Goal: Information Seeking & Learning: Find specific page/section

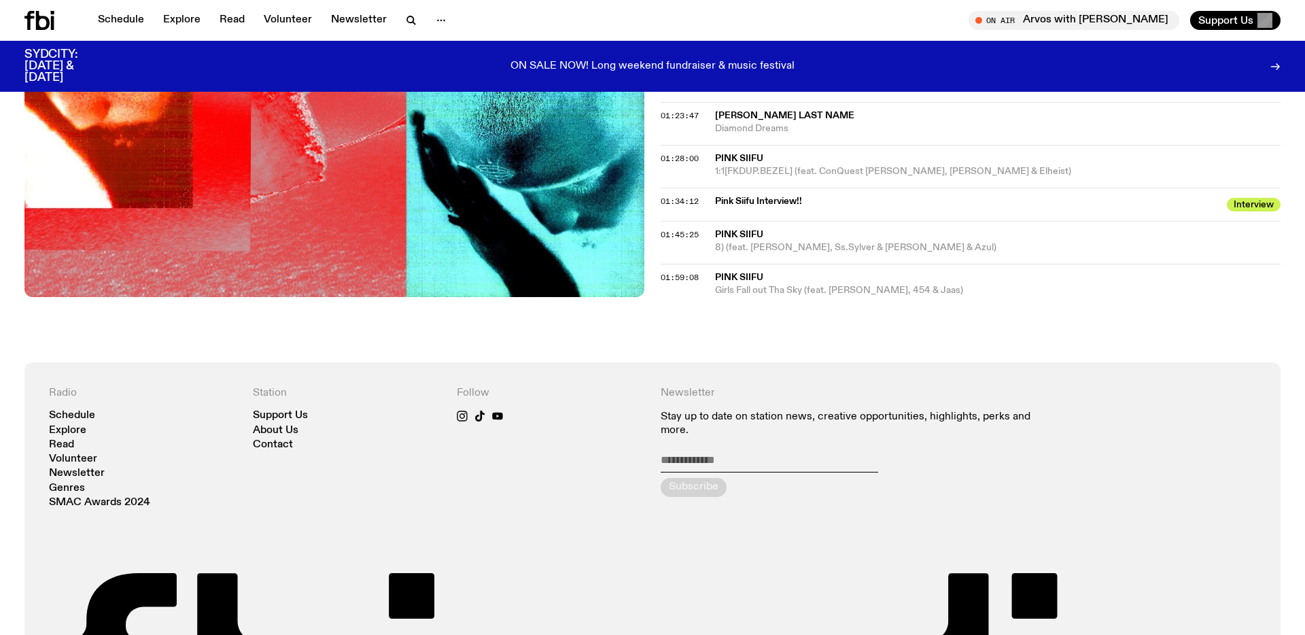
scroll to position [1358, 0]
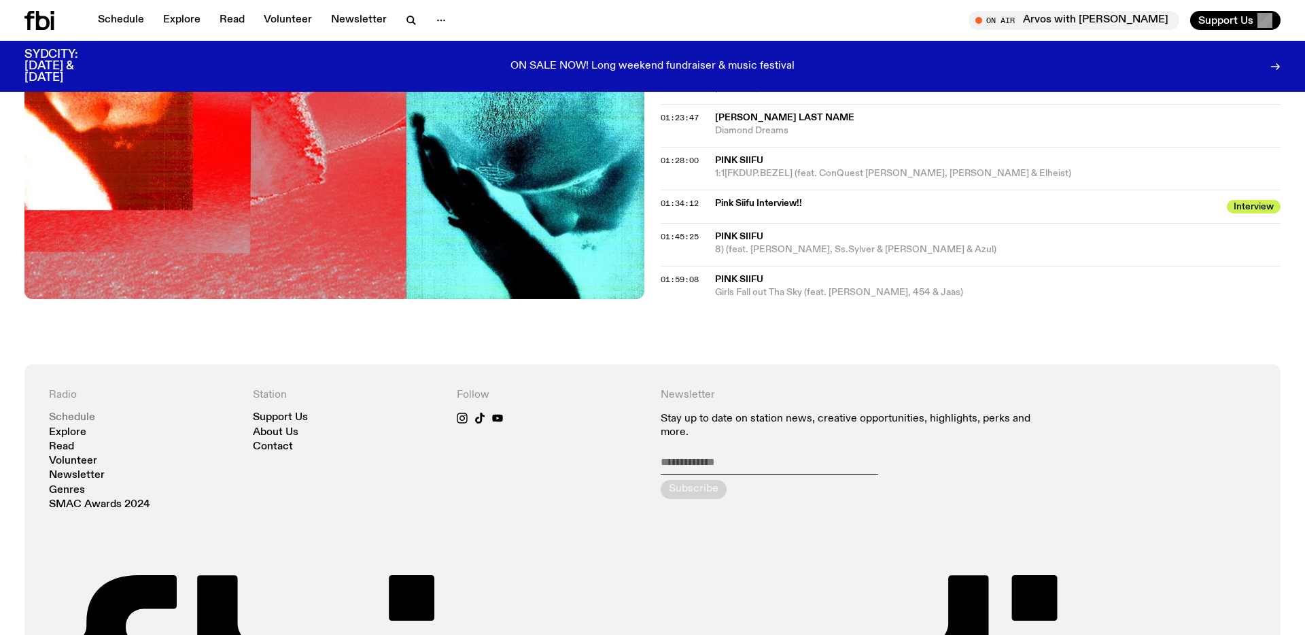
click at [72, 413] on link "Schedule" at bounding box center [72, 418] width 46 height 10
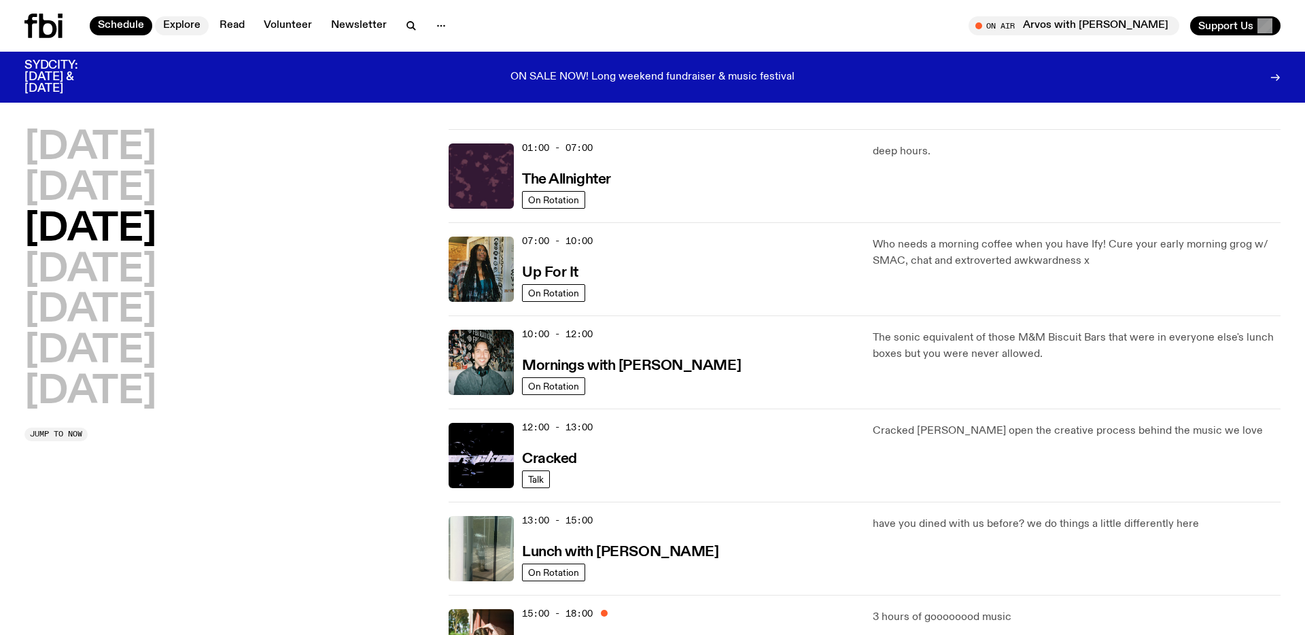
click at [188, 24] on link "Explore" at bounding box center [182, 25] width 54 height 19
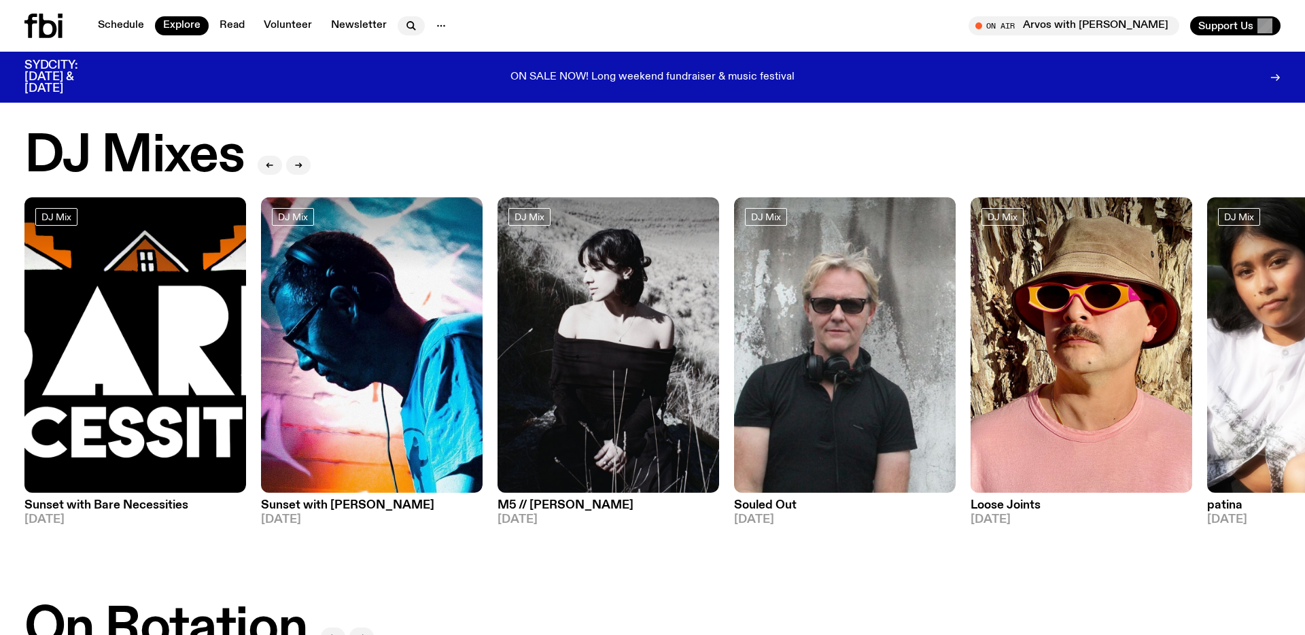
click at [411, 22] on icon "button" at bounding box center [411, 26] width 16 height 16
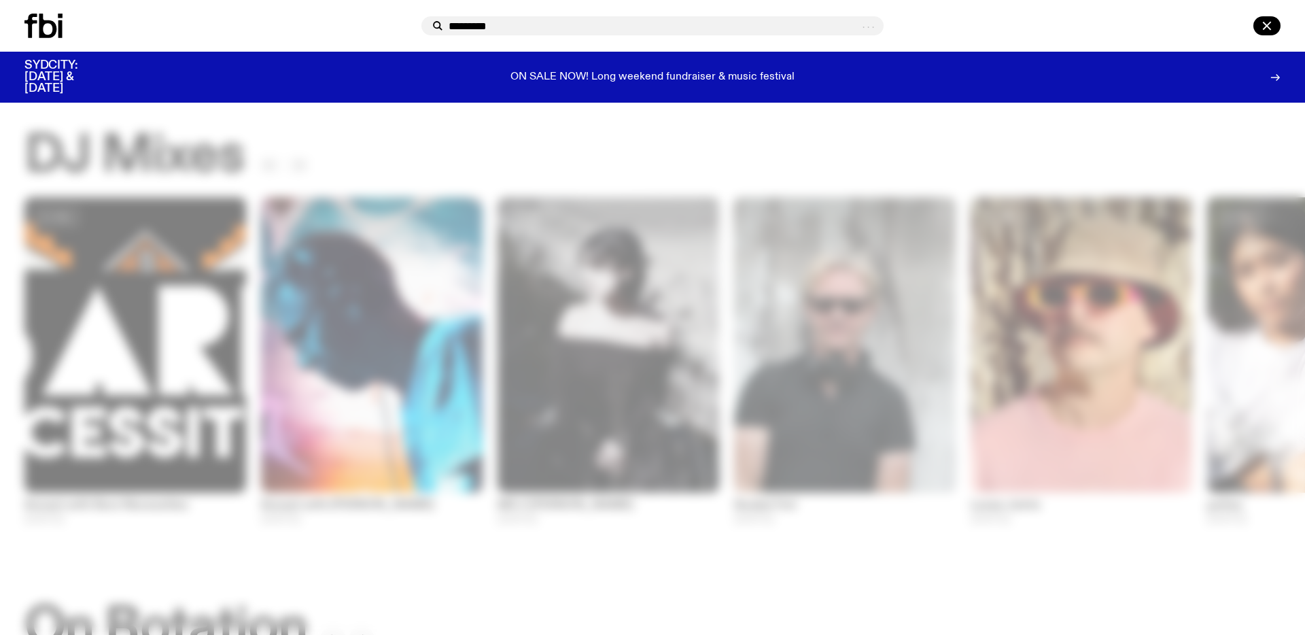
type input "*********"
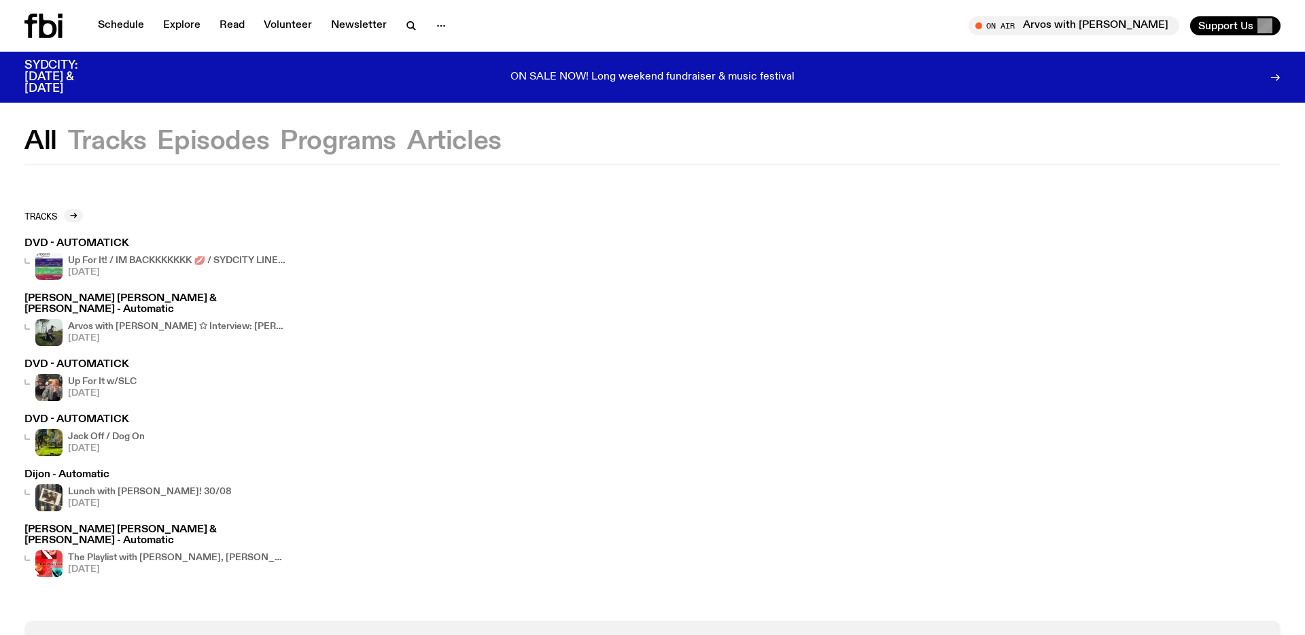
click at [50, 262] on img at bounding box center [48, 266] width 27 height 27
